Goal: Find specific page/section: Find specific page/section

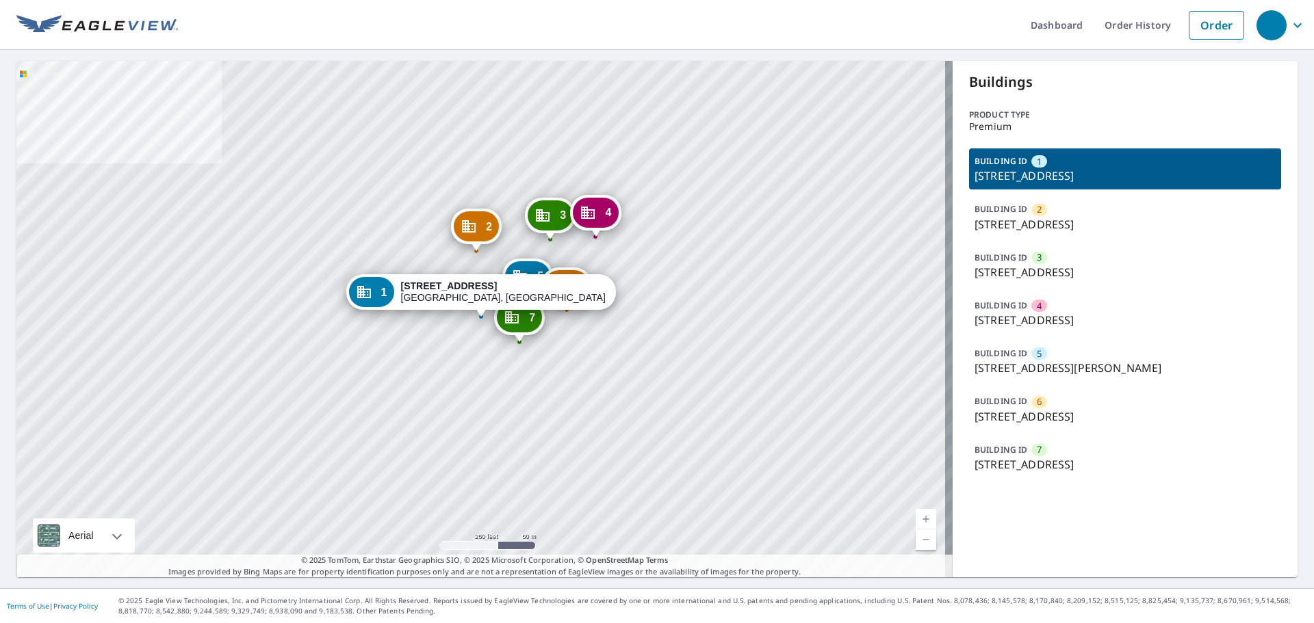
click at [1013, 404] on p "BUILDING ID" at bounding box center [1001, 402] width 53 height 12
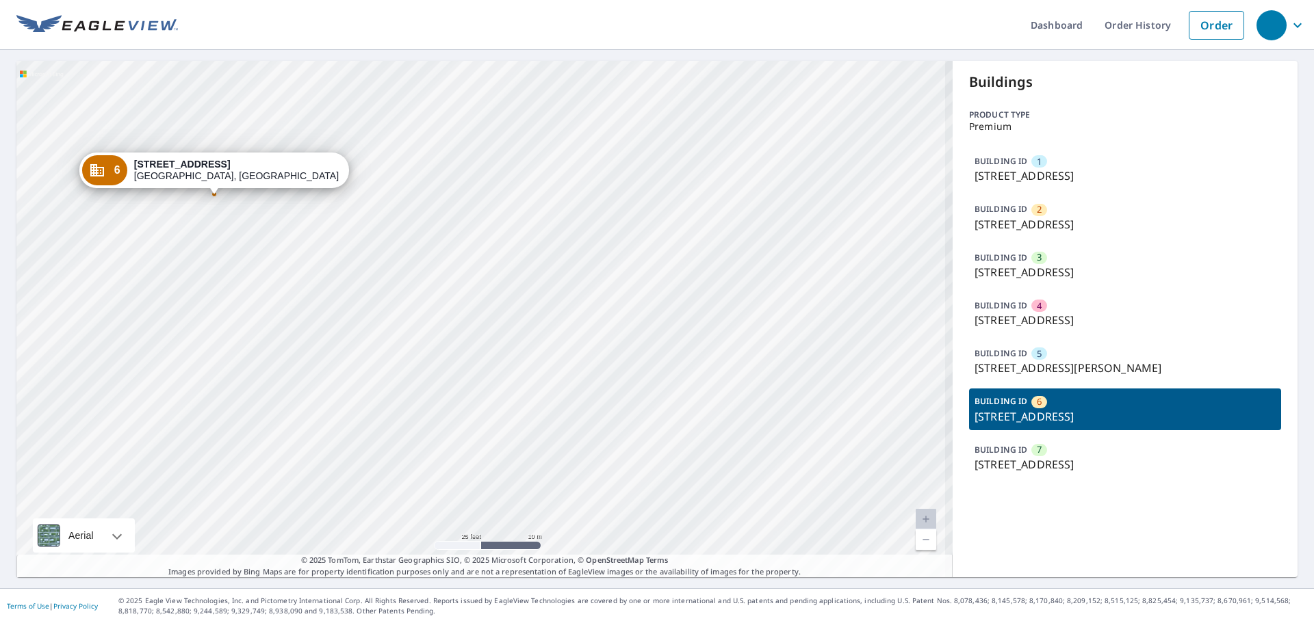
click at [461, 339] on div "1 [STREET_ADDRESS] 2 [STREET_ADDRESS] 3 [STREET_ADDRESS] [GEOGRAPHIC_DATA][STRE…" at bounding box center [484, 319] width 936 height 517
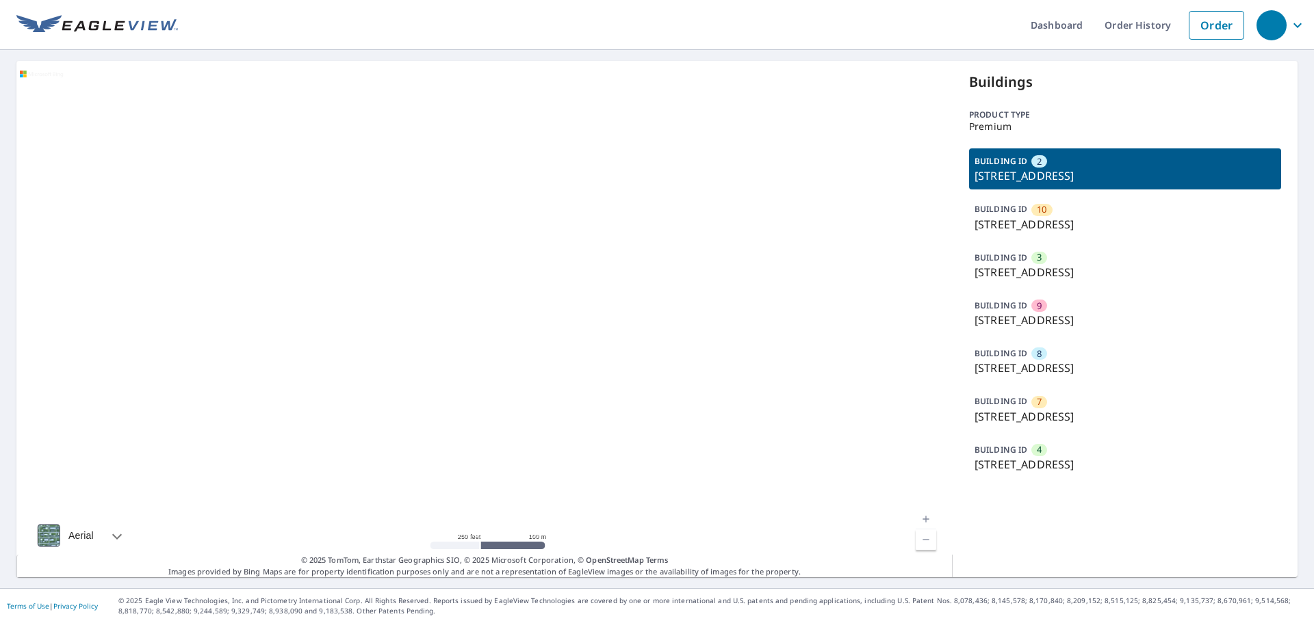
click at [1038, 272] on p "4700-4710 Lake Villa Dr, Clearwater, FL, 33762" at bounding box center [1125, 272] width 301 height 16
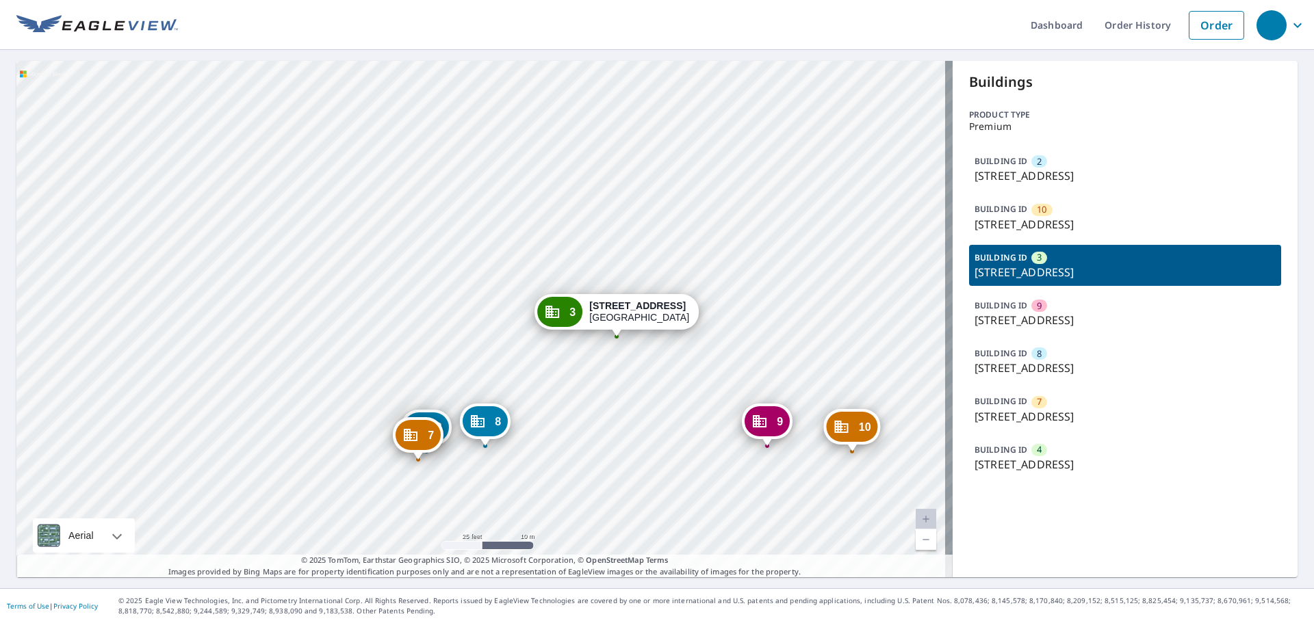
drag, startPoint x: 775, startPoint y: 376, endPoint x: 577, endPoint y: 413, distance: 201.8
click at [577, 413] on div "2 4740-4750 Lake Villa Dr Clearwater, FL 33762 10 4680-4684 Lake Villa Dr Clear…" at bounding box center [484, 319] width 936 height 517
